Goal: Information Seeking & Learning: Understand process/instructions

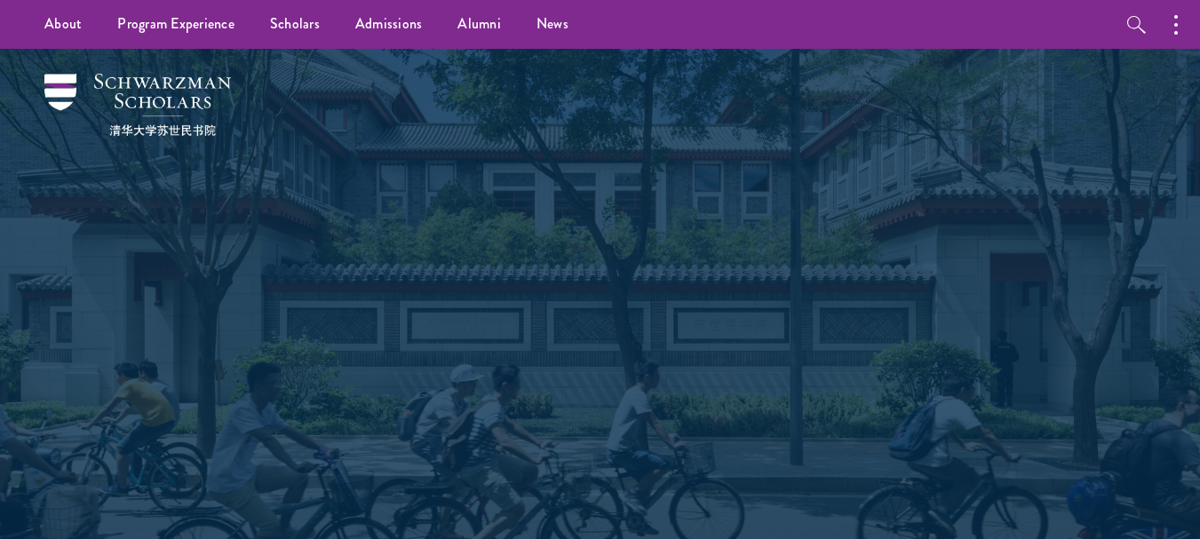
click at [1199, 105] on div at bounding box center [600, 300] width 1200 height 502
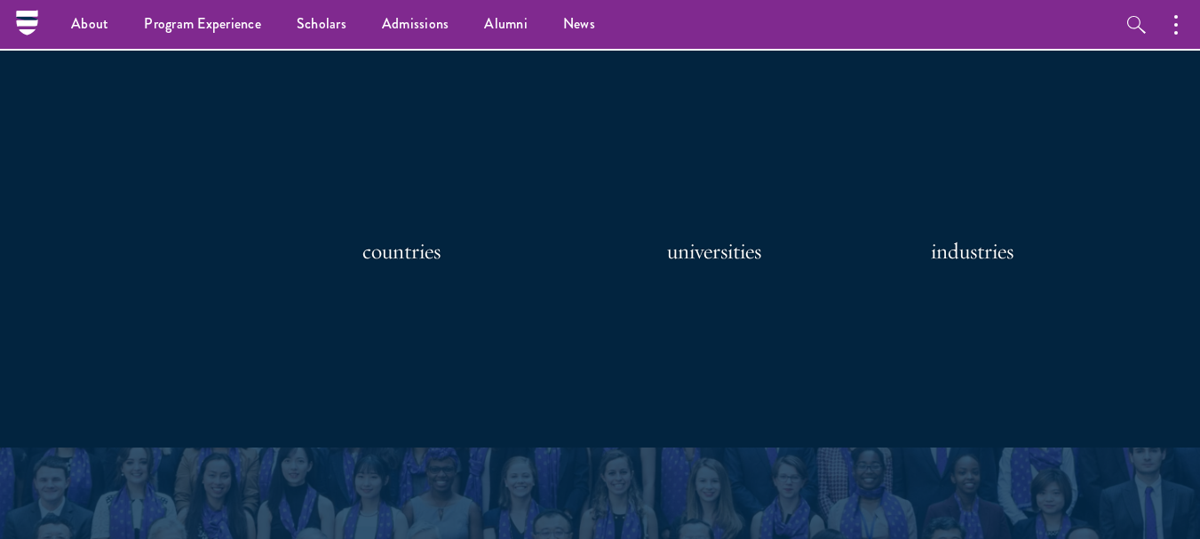
scroll to position [1414, 0]
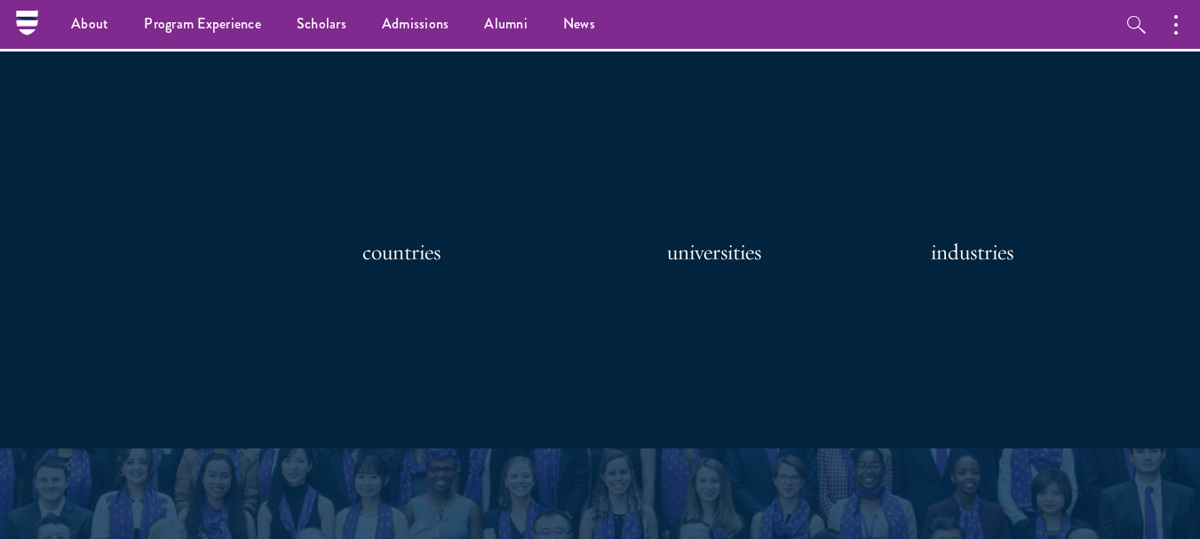
click at [1105, 32] on div "About Overview Leadership Donors Program Experience Overview Curriculum Student…" at bounding box center [600, 24] width 1200 height 49
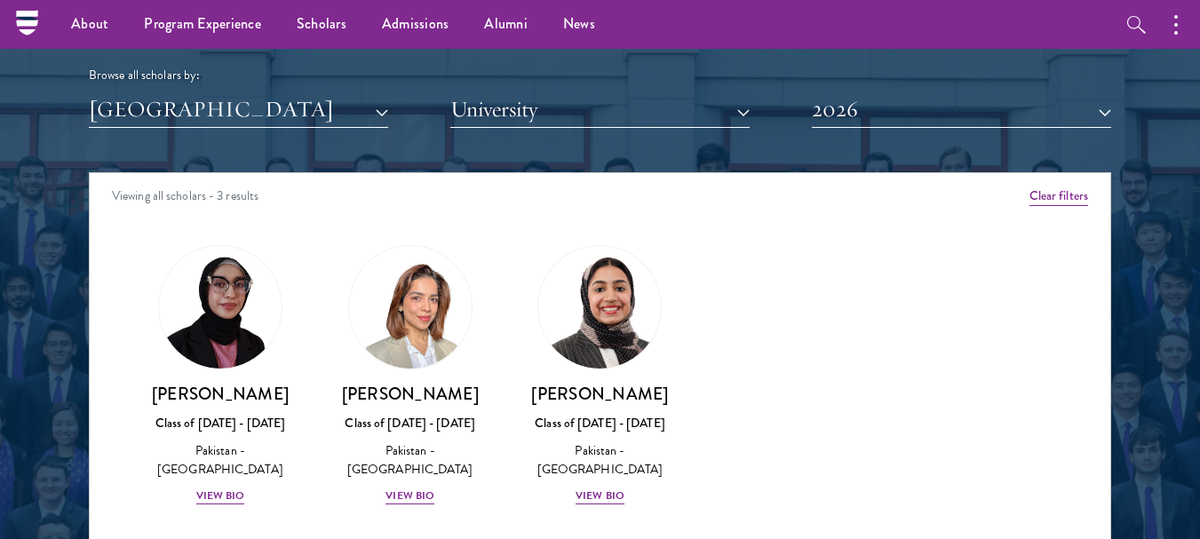
scroll to position [2143, 0]
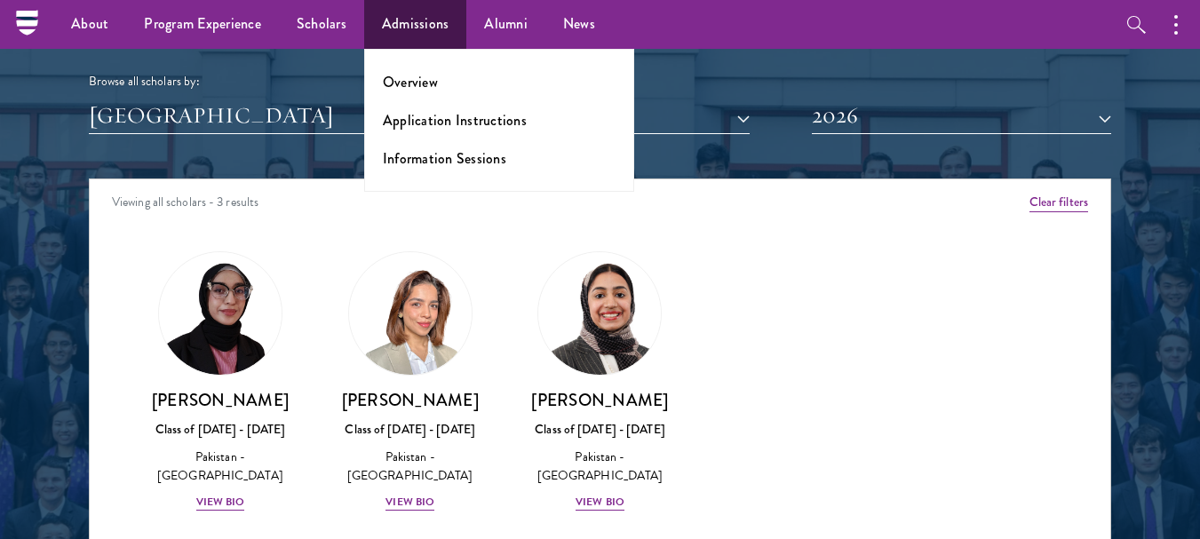
click at [437, 79] on li "Overview" at bounding box center [499, 82] width 233 height 20
click at [470, 123] on link "Application Instructions" at bounding box center [455, 120] width 144 height 20
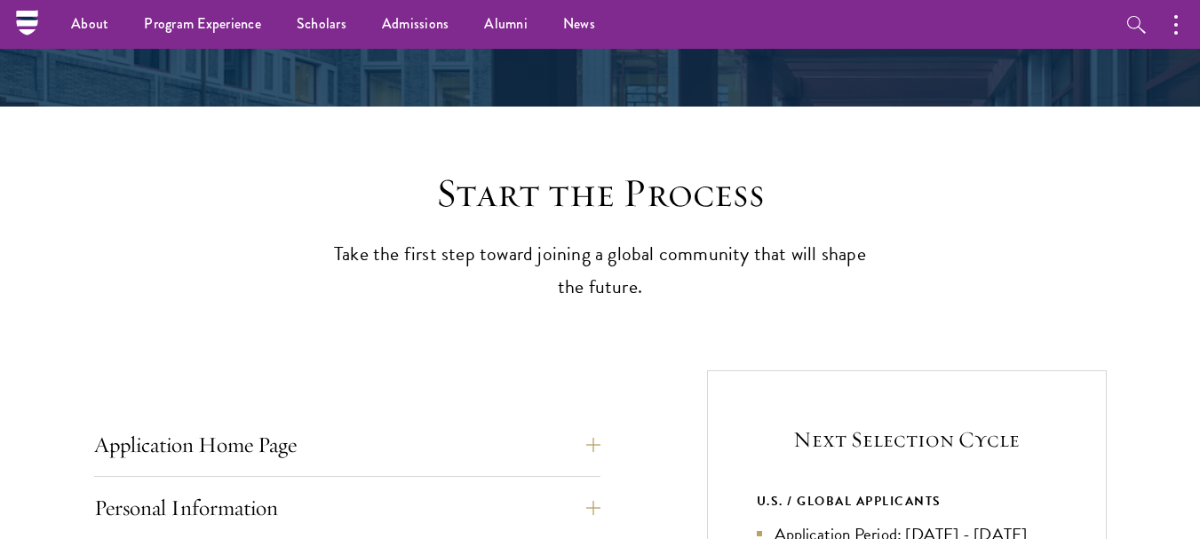
scroll to position [305, 0]
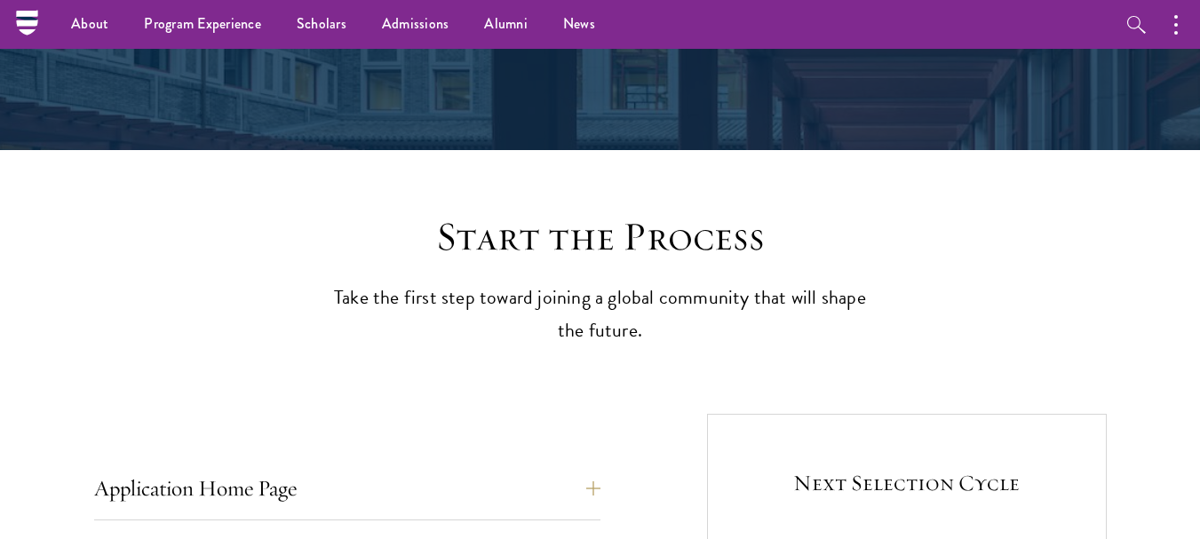
drag, startPoint x: 1212, startPoint y: 192, endPoint x: 1212, endPoint y: 101, distance: 90.6
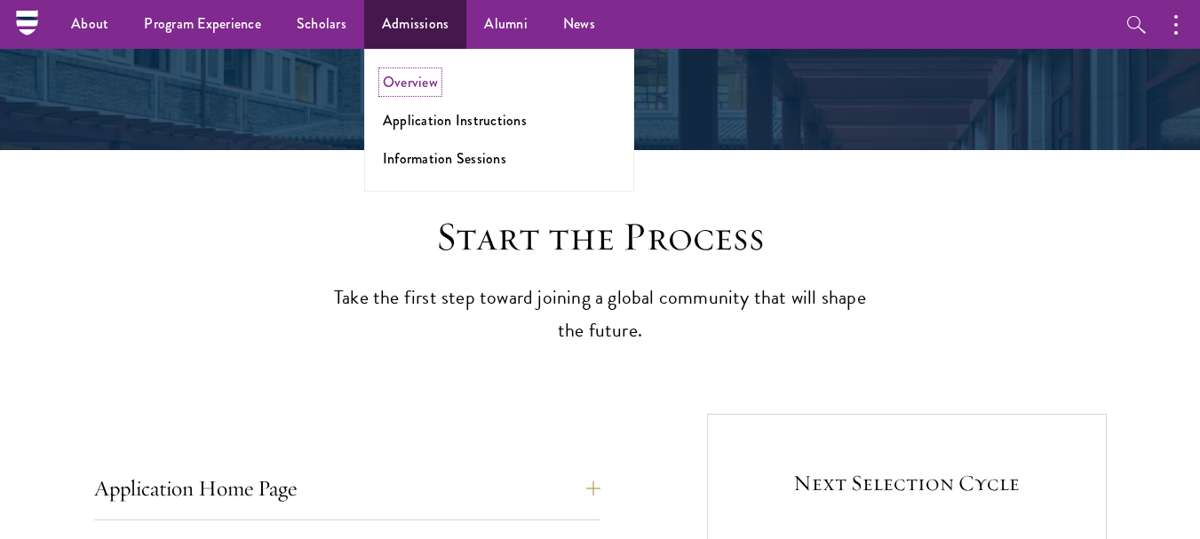
click at [417, 80] on link "Overview" at bounding box center [410, 82] width 55 height 20
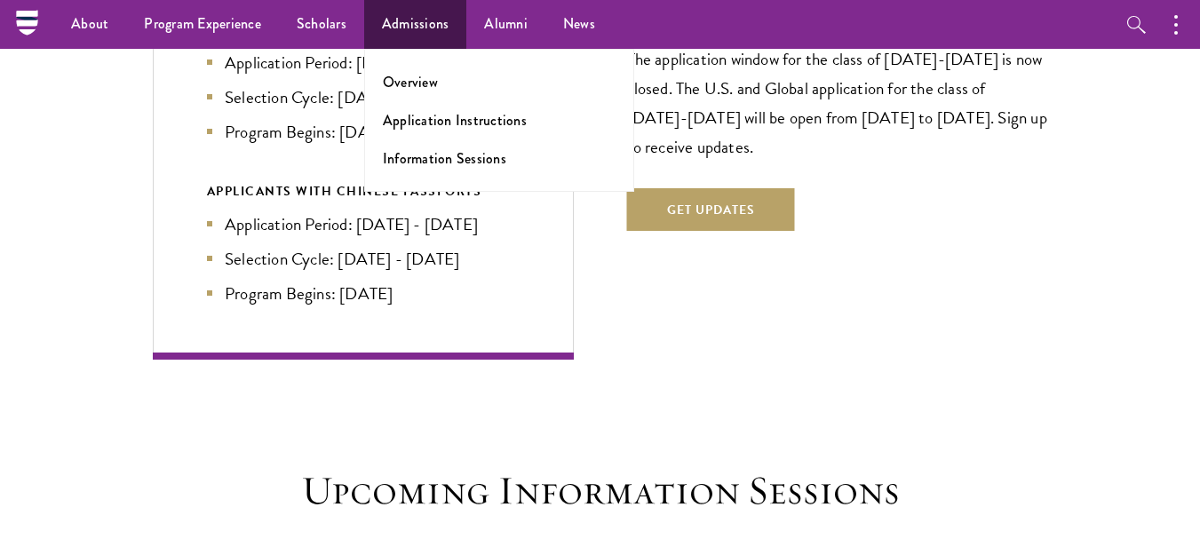
scroll to position [3874, 0]
